Goal: Task Accomplishment & Management: Complete application form

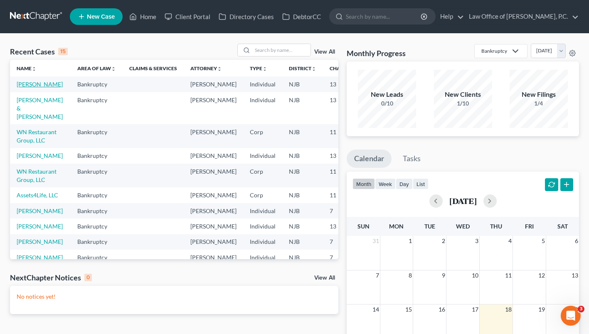
click at [24, 88] on link "[PERSON_NAME]" at bounding box center [40, 84] width 46 height 7
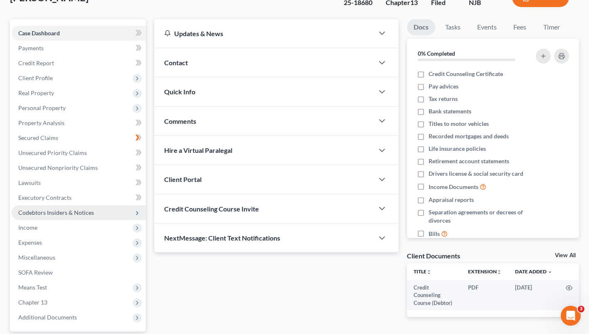
scroll to position [152, 0]
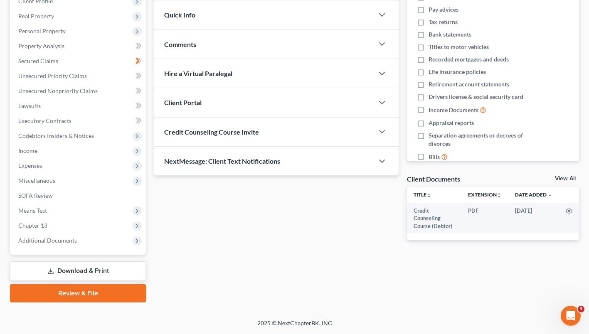
click at [88, 294] on link "Review & File" at bounding box center [78, 293] width 136 height 18
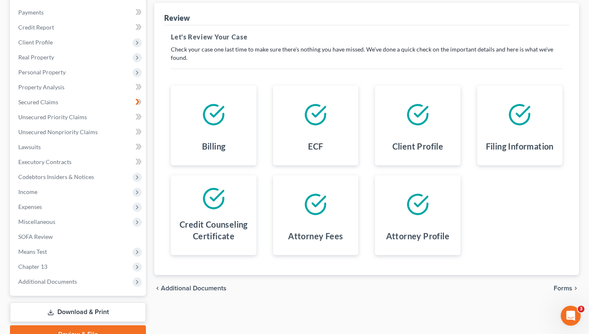
scroll to position [152, 0]
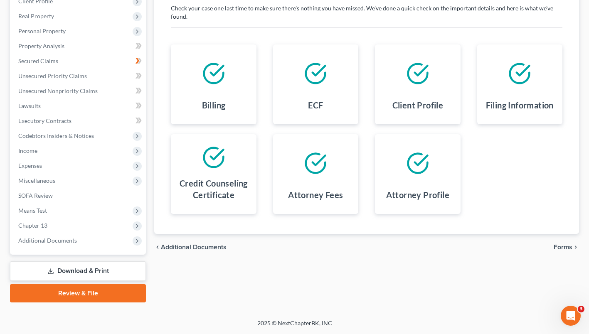
click at [563, 250] on span "Forms" at bounding box center [562, 247] width 19 height 7
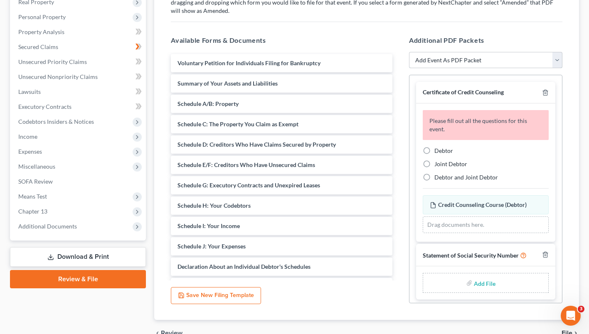
click at [467, 69] on select "Add Event As PDF Packet Amended Attorney Compensation Statement Amended List of…" at bounding box center [485, 60] width 153 height 17
select select "12"
click at [409, 66] on select "Add Event As PDF Packet Amended Attorney Compensation Statement Amended List of…" at bounding box center [485, 60] width 153 height 17
select select
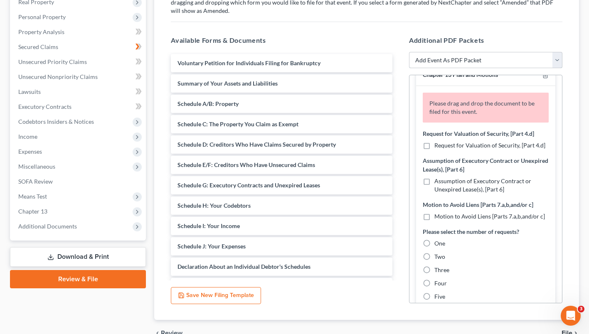
scroll to position [21, 0]
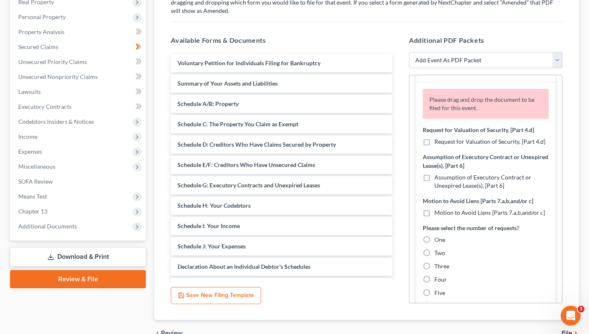
click at [434, 146] on label "Request for Valuation of Security, [Part 4.d]" at bounding box center [489, 142] width 111 height 8
click at [437, 143] on input "Request for Valuation of Security, [Part 4.d]" at bounding box center [439, 140] width 5 height 5
checkbox input "true"
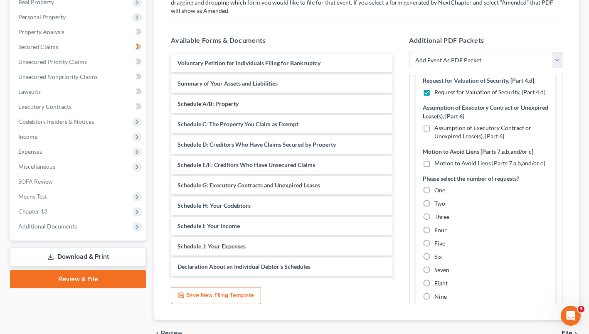
scroll to position [71, 0]
click at [434, 167] on label "Motion to Avoid Liens [Parts 7.a,b,and/or c]" at bounding box center [489, 163] width 111 height 8
click at [437, 164] on input "Motion to Avoid Liens [Parts 7.a,b,and/or c]" at bounding box center [439, 161] width 5 height 5
checkbox input "true"
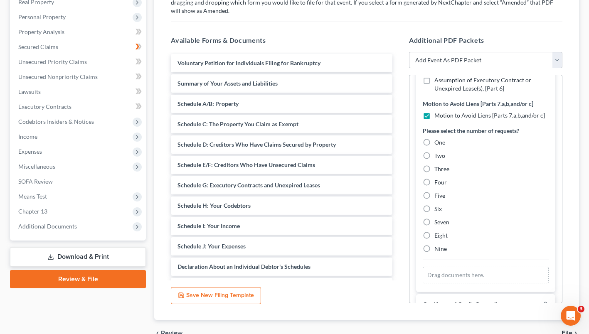
scroll to position [124, 0]
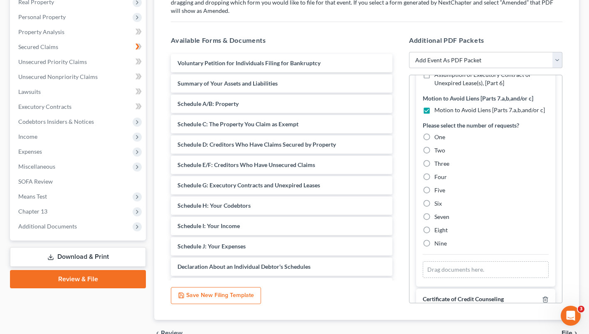
click at [434, 194] on label "Five" at bounding box center [439, 190] width 11 height 8
click at [437, 192] on input "Five" at bounding box center [439, 188] width 5 height 5
radio input "true"
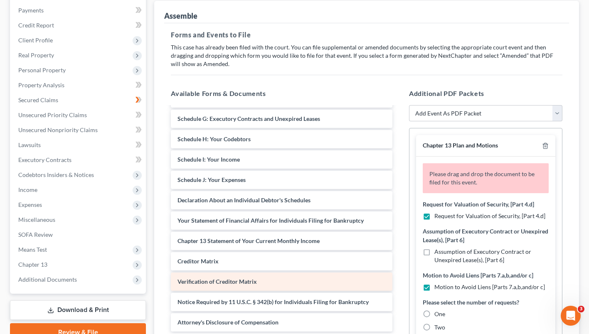
scroll to position [210, 0]
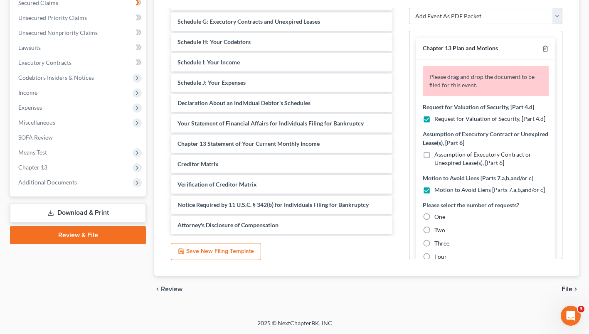
click at [571, 290] on span "File" at bounding box center [566, 289] width 11 height 7
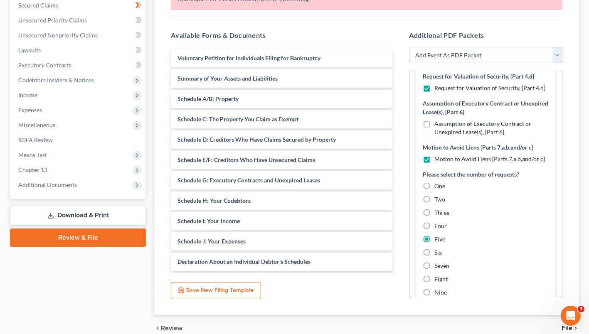
scroll to position [228, 0]
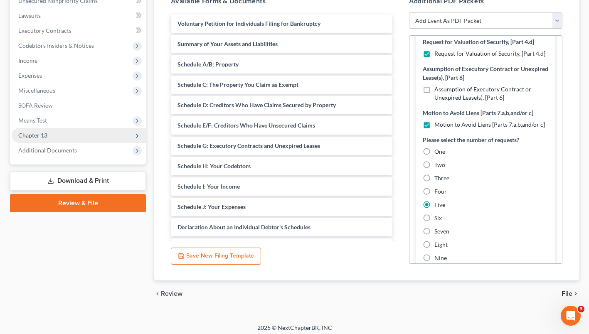
click at [74, 143] on span "Chapter 13" at bounding box center [79, 135] width 134 height 15
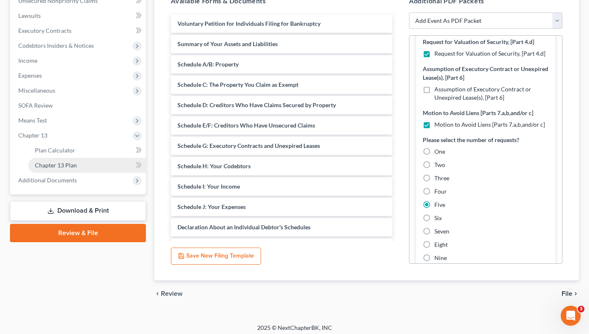
click at [72, 169] on span "Chapter 13 Plan" at bounding box center [56, 165] width 42 height 7
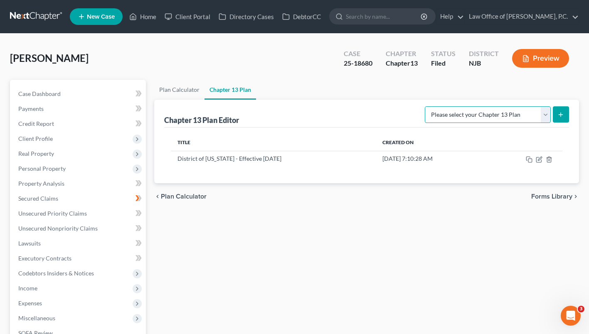
click at [541, 123] on select "Please select your Chapter 13 Plan District of [US_STATE] - Effective [DATE] Di…" at bounding box center [488, 114] width 126 height 17
click at [427, 100] on ul "Plan Calculator Chapter 13 Plan" at bounding box center [366, 90] width 425 height 20
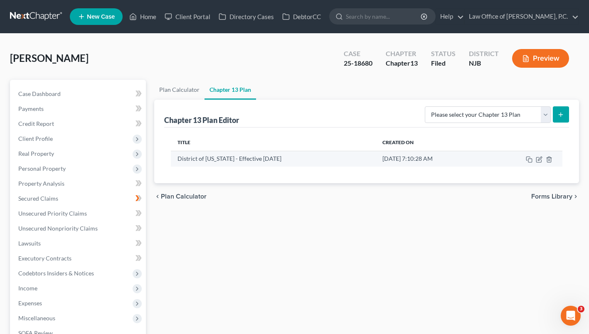
click at [442, 167] on td "[DATE] 7:10:28 AM" at bounding box center [431, 159] width 111 height 16
click at [531, 68] on button "Preview" at bounding box center [540, 58] width 57 height 19
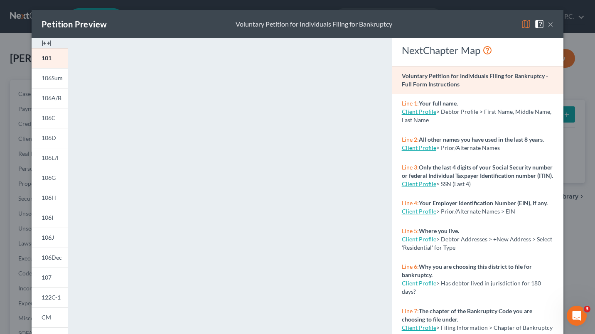
click at [548, 25] on button "×" at bounding box center [551, 24] width 6 height 10
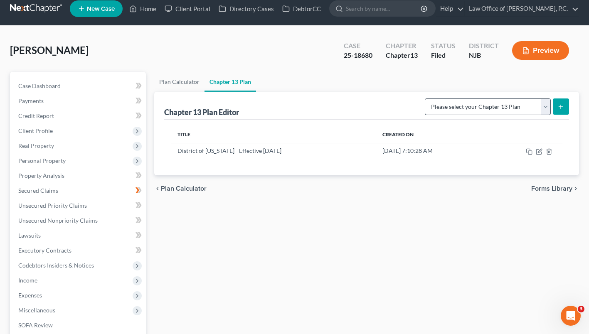
scroll to position [9, 0]
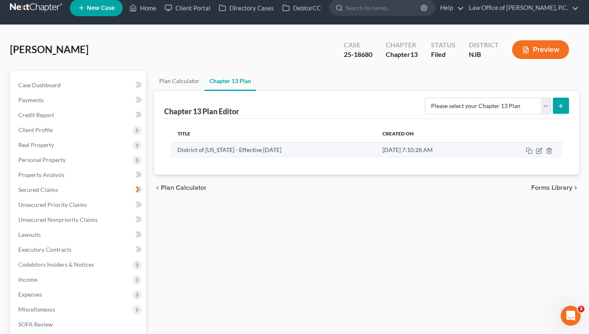
click at [436, 158] on td "[DATE] 7:10:28 AM" at bounding box center [431, 150] width 111 height 16
click at [539, 152] on icon "button" at bounding box center [540, 150] width 4 height 4
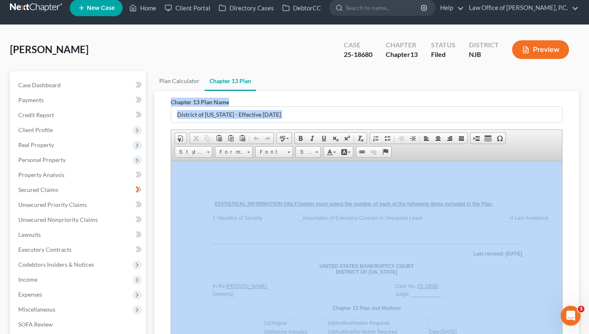
scroll to position [0, 0]
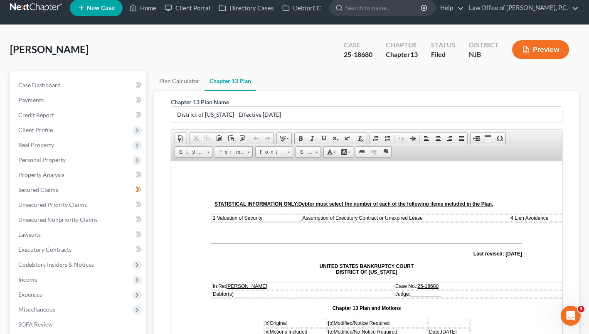
click at [543, 91] on ul "Plan Calculator Chapter 13 Plan" at bounding box center [366, 81] width 425 height 20
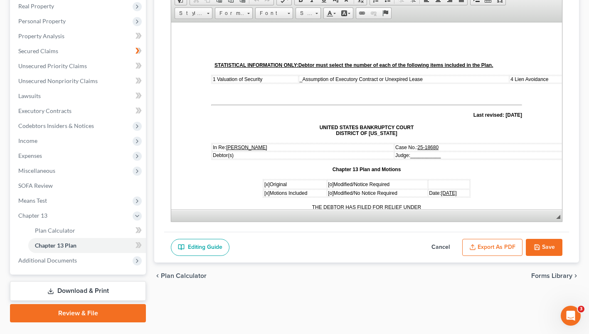
scroll to position [182, 0]
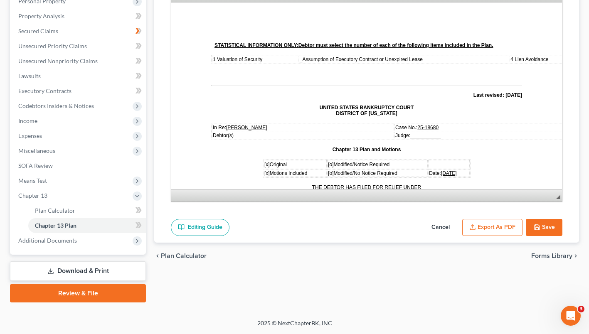
click at [501, 221] on button "Export as PDF" at bounding box center [492, 227] width 60 height 17
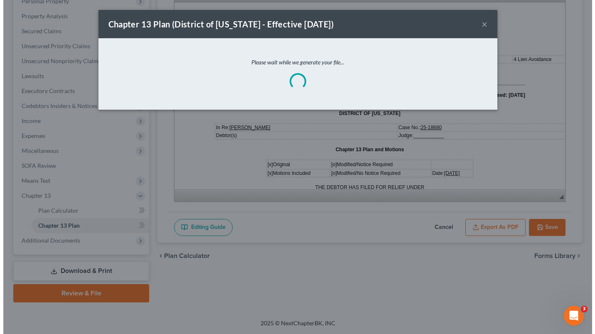
scroll to position [167, 0]
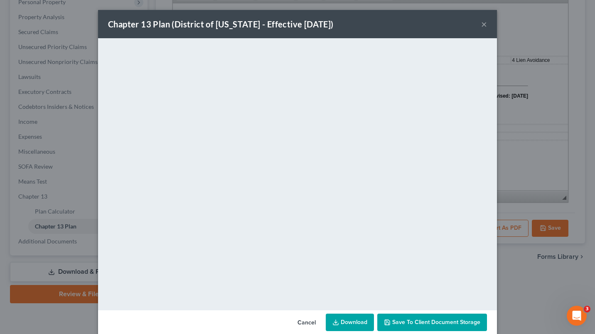
click at [402, 322] on span "Save to Client Document Storage" at bounding box center [436, 322] width 88 height 7
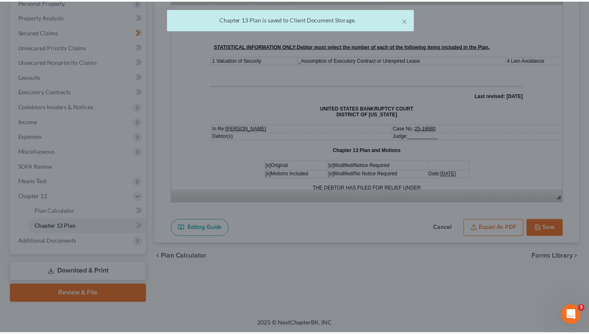
scroll to position [182, 0]
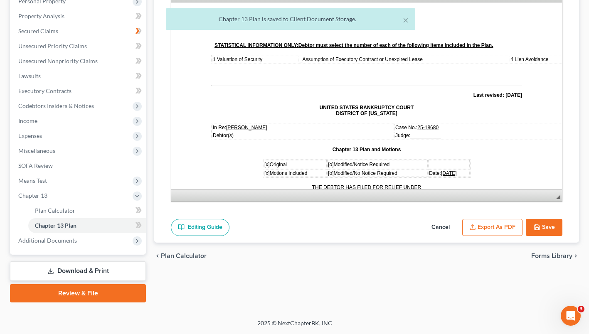
click at [492, 228] on button "Export as PDF" at bounding box center [492, 227] width 60 height 17
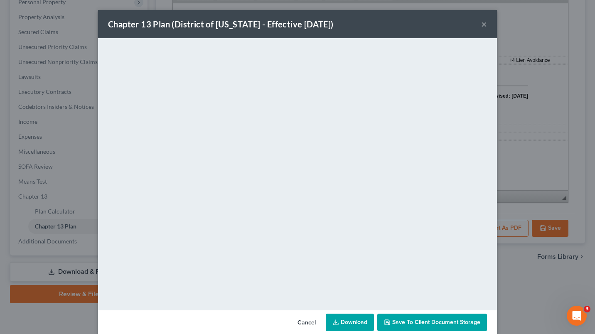
click at [342, 319] on link "Download" at bounding box center [350, 322] width 48 height 17
click at [481, 26] on button "×" at bounding box center [484, 24] width 6 height 10
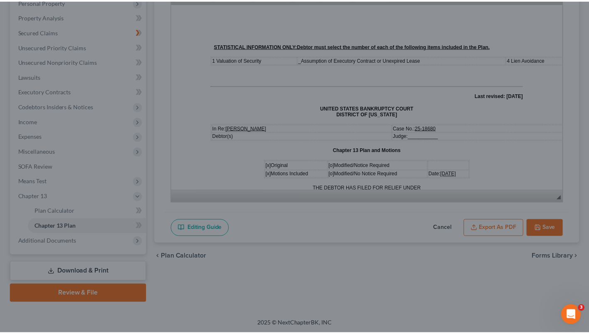
scroll to position [182, 0]
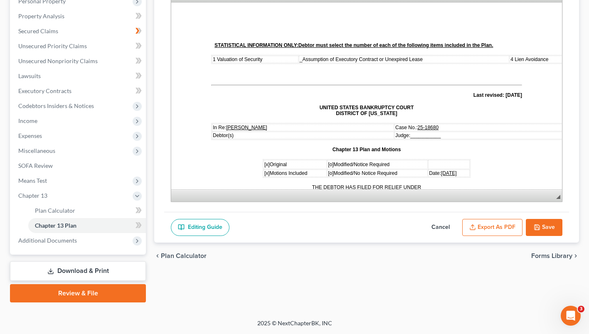
click at [102, 291] on link "Review & File" at bounding box center [78, 293] width 136 height 18
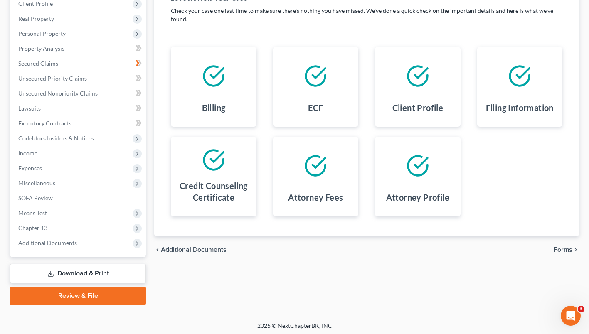
scroll to position [152, 0]
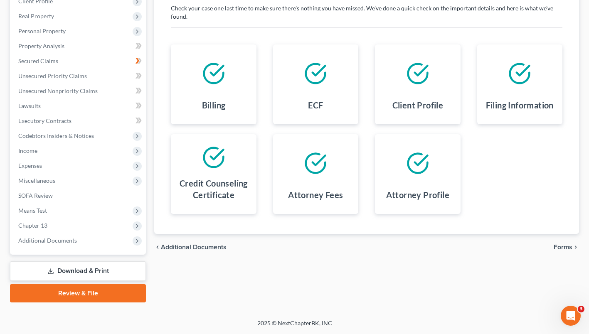
click at [571, 241] on div "chevron_left Additional Documents Forms chevron_right" at bounding box center [366, 247] width 425 height 27
click at [568, 248] on span "Forms" at bounding box center [562, 247] width 19 height 7
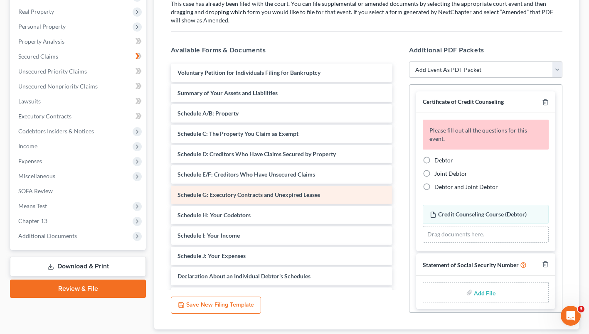
scroll to position [140, 0]
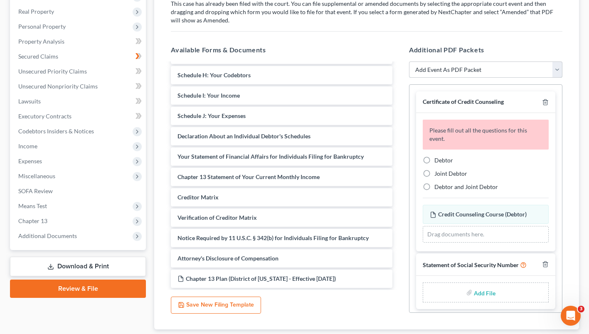
click at [480, 78] on select "Add Event As PDF Packet Amended Attorney Compensation Statement Amended List of…" at bounding box center [485, 69] width 153 height 17
select select "12"
click at [409, 76] on select "Add Event As PDF Packet Amended Attorney Compensation Statement Amended List of…" at bounding box center [485, 69] width 153 height 17
select select
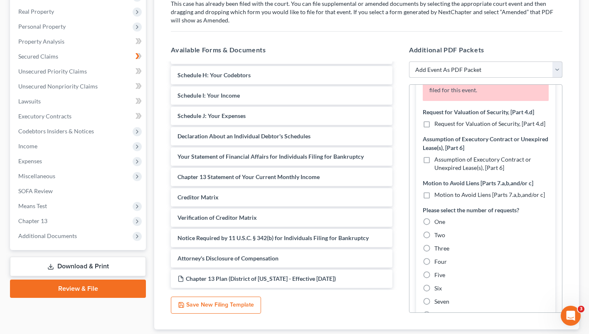
scroll to position [55, 0]
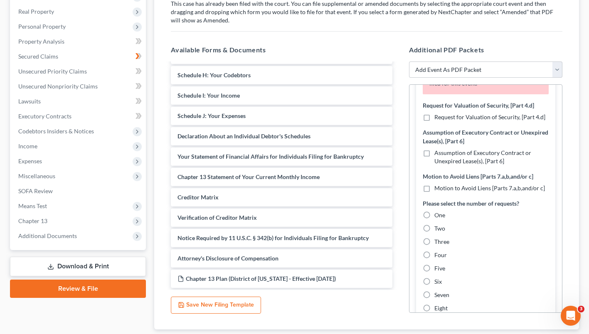
click at [434, 121] on label "Request for Valuation of Security, [Part 4.d]" at bounding box center [489, 117] width 111 height 8
click at [437, 118] on input "Request for Valuation of Security, [Part 4.d]" at bounding box center [439, 115] width 5 height 5
checkbox input "true"
click at [434, 192] on label "Motion to Avoid Liens [Parts 7.a,b,and/or c]" at bounding box center [489, 188] width 111 height 8
click at [437, 189] on input "Motion to Avoid Liens [Parts 7.a,b,and/or c]" at bounding box center [439, 186] width 5 height 5
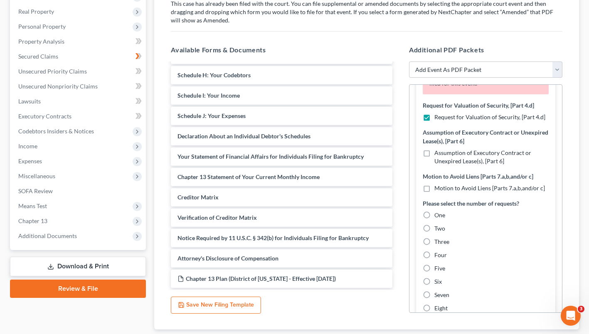
checkbox input "true"
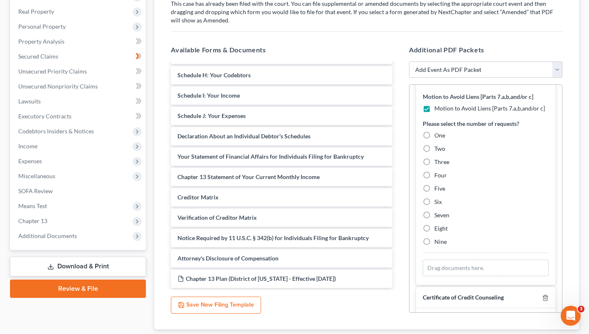
scroll to position [135, 0]
click at [434, 192] on label "Five" at bounding box center [439, 188] width 11 height 8
click at [437, 189] on input "Five" at bounding box center [439, 186] width 5 height 5
radio input "true"
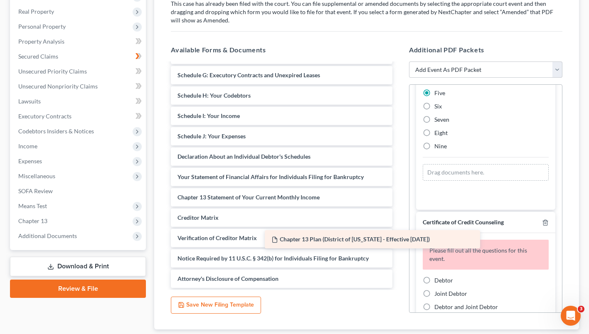
scroll to position [120, 0]
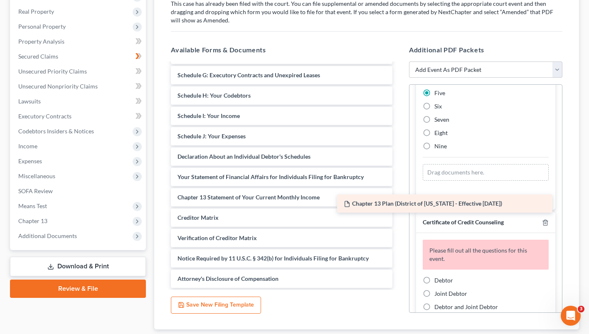
drag, startPoint x: 302, startPoint y: 292, endPoint x: 468, endPoint y: 203, distance: 188.7
click at [399, 203] on div "Chapter 13 Plan (District of [US_STATE] - Effective [DATE]) Voluntary Petition …" at bounding box center [281, 116] width 235 height 344
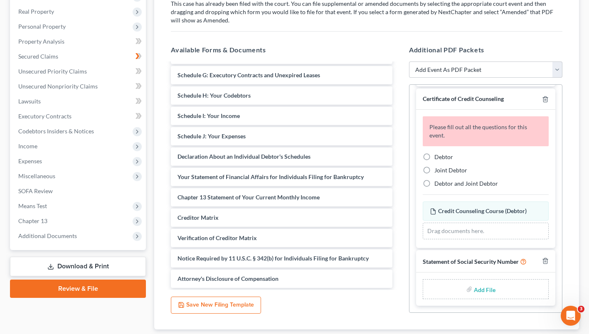
scroll to position [210, 0]
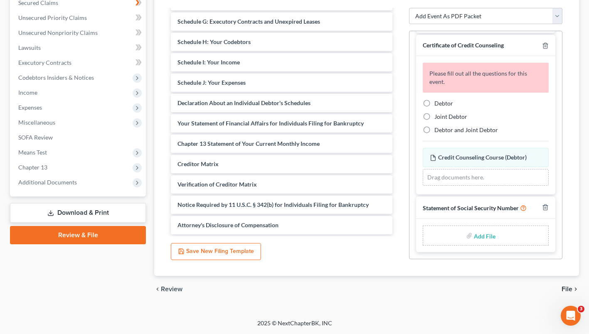
click at [569, 292] on span "File" at bounding box center [566, 289] width 11 height 7
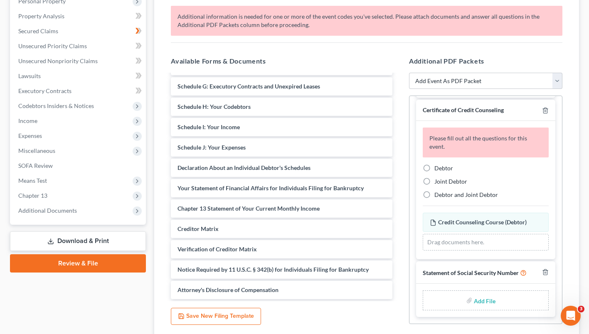
scroll to position [168, 0]
click at [542, 113] on icon "button" at bounding box center [545, 110] width 7 height 7
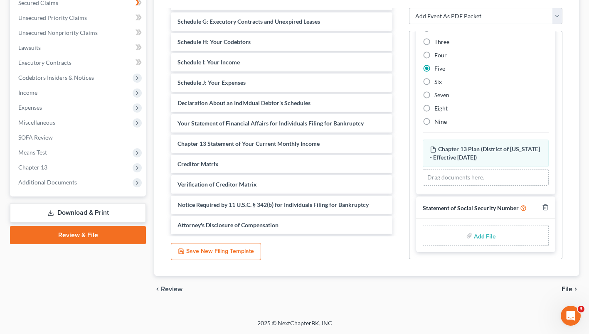
scroll to position [210, 0]
click at [567, 290] on span "File" at bounding box center [566, 289] width 11 height 7
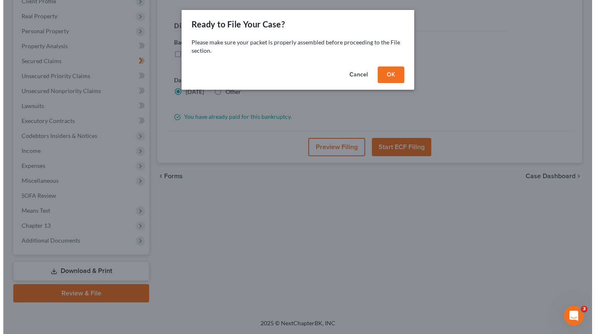
scroll to position [137, 0]
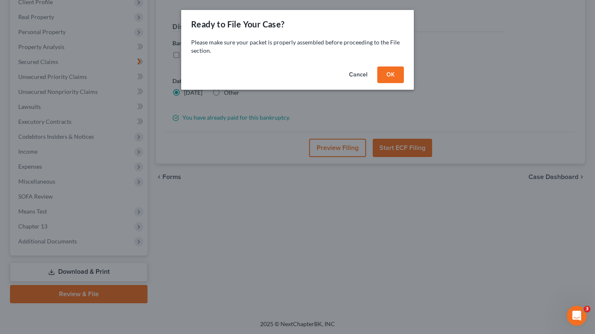
click at [388, 76] on button "OK" at bounding box center [390, 74] width 27 height 17
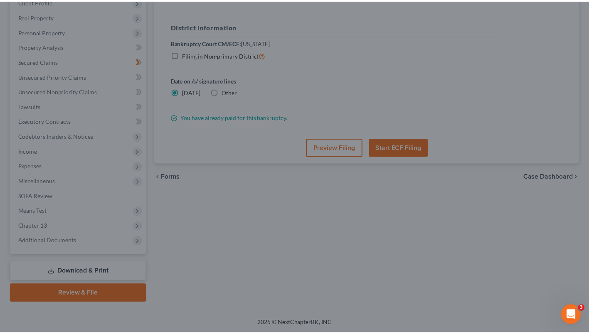
scroll to position [152, 0]
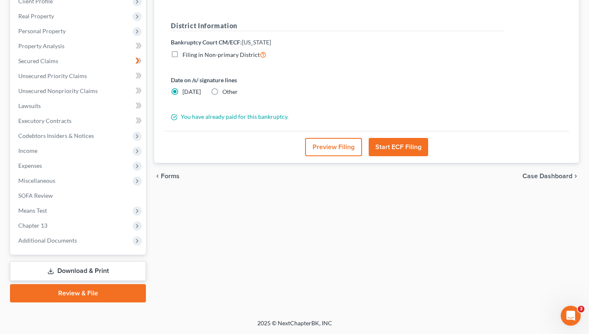
click at [399, 147] on button "Start ECF Filing" at bounding box center [397, 147] width 59 height 18
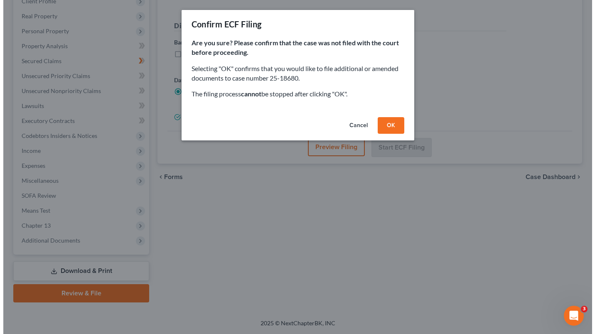
scroll to position [137, 0]
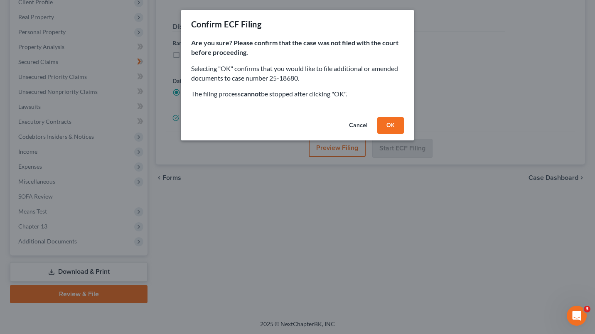
click at [394, 128] on button "OK" at bounding box center [390, 125] width 27 height 17
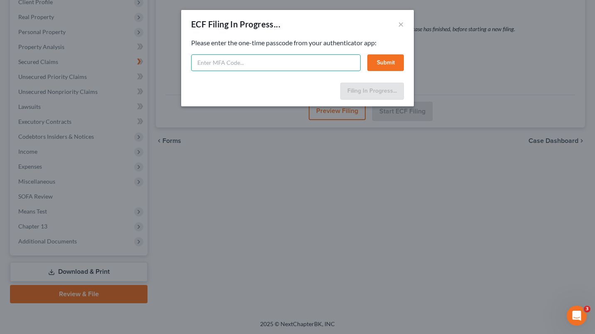
click at [322, 59] on input "text" at bounding box center [275, 62] width 169 height 17
type input "780263"
click at [381, 60] on button "Submit" at bounding box center [385, 62] width 37 height 17
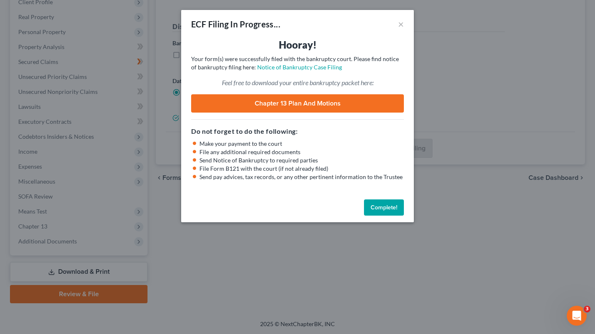
click at [385, 211] on button "Complete!" at bounding box center [384, 207] width 40 height 17
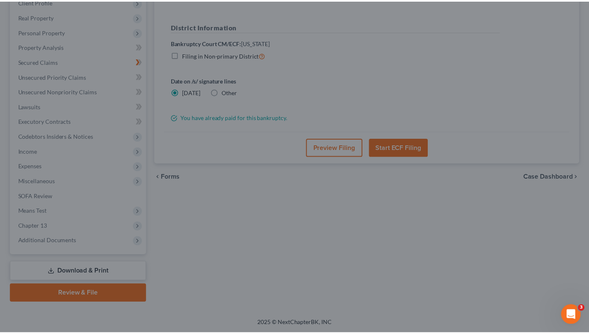
scroll to position [152, 0]
